Goal: Navigation & Orientation: Find specific page/section

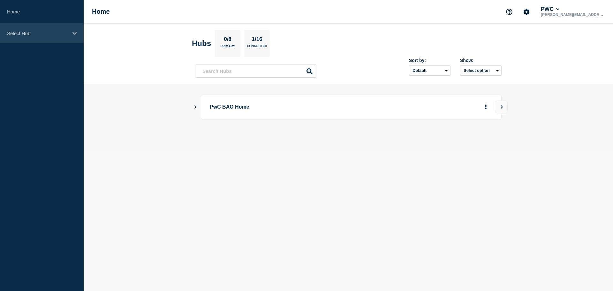
click at [76, 37] on div "Select Hub" at bounding box center [42, 33] width 84 height 19
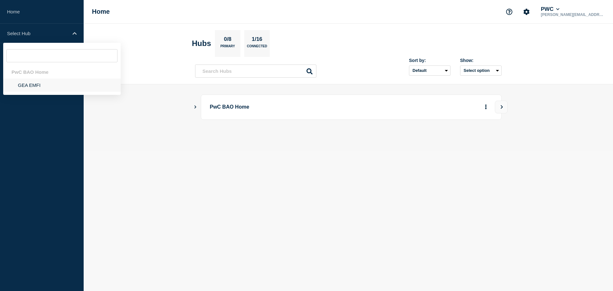
click at [37, 82] on li "GEA EMFI" at bounding box center [62, 85] width 118 height 13
